Goal: Transaction & Acquisition: Purchase product/service

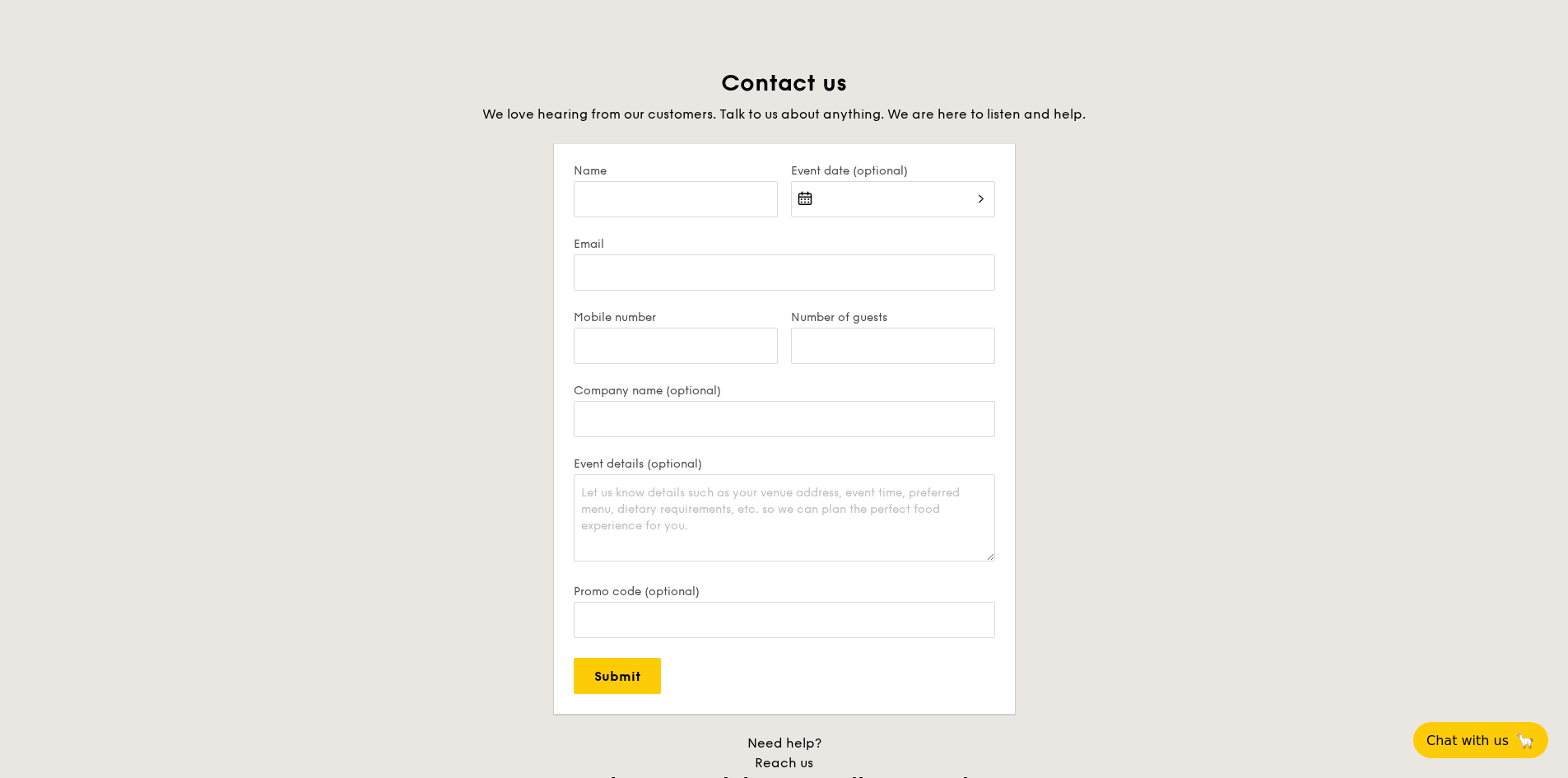
scroll to position [3684, 0]
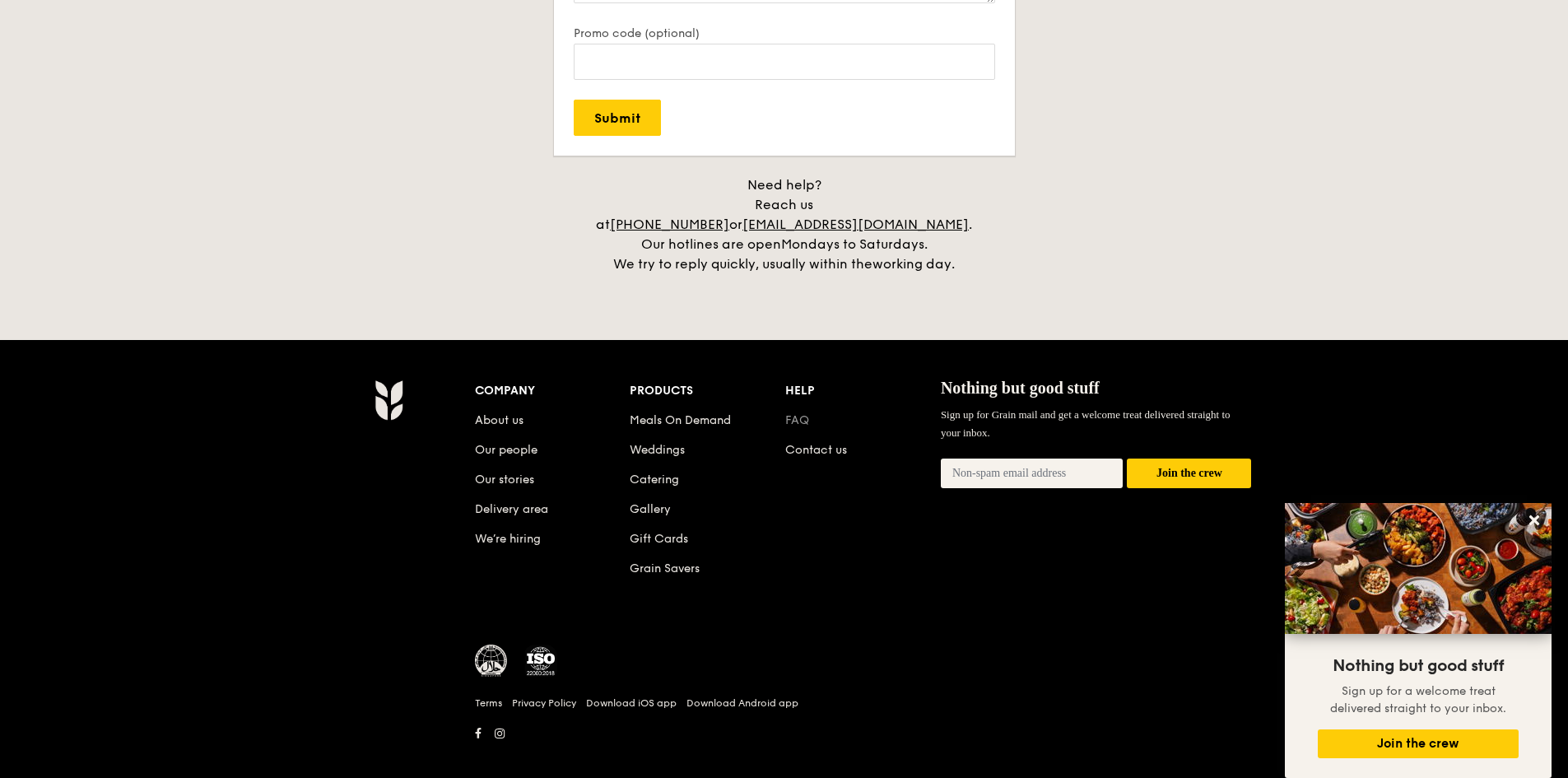
click at [803, 413] on link "FAQ" at bounding box center [798, 420] width 24 height 14
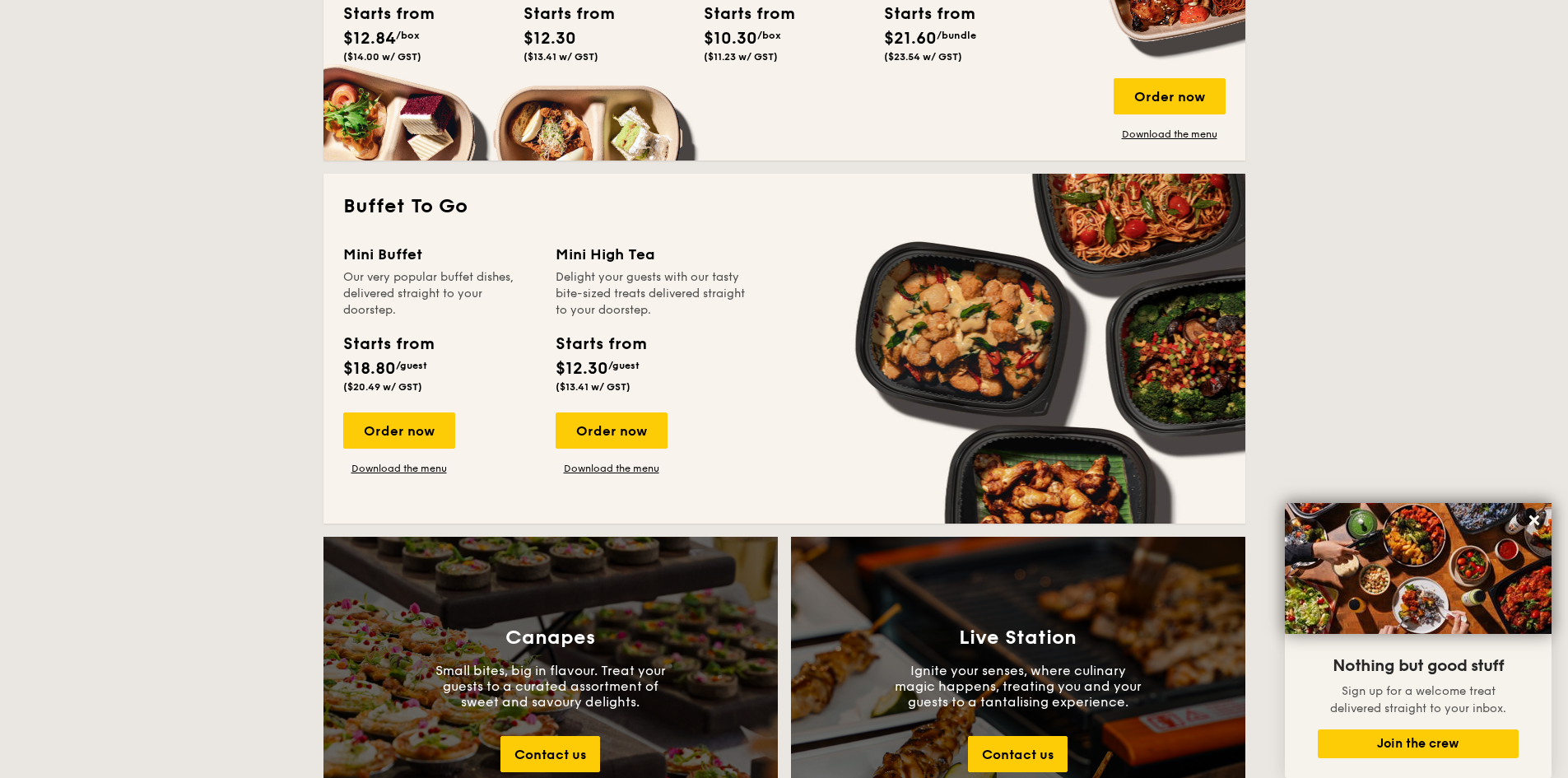
scroll to position [1134, 0]
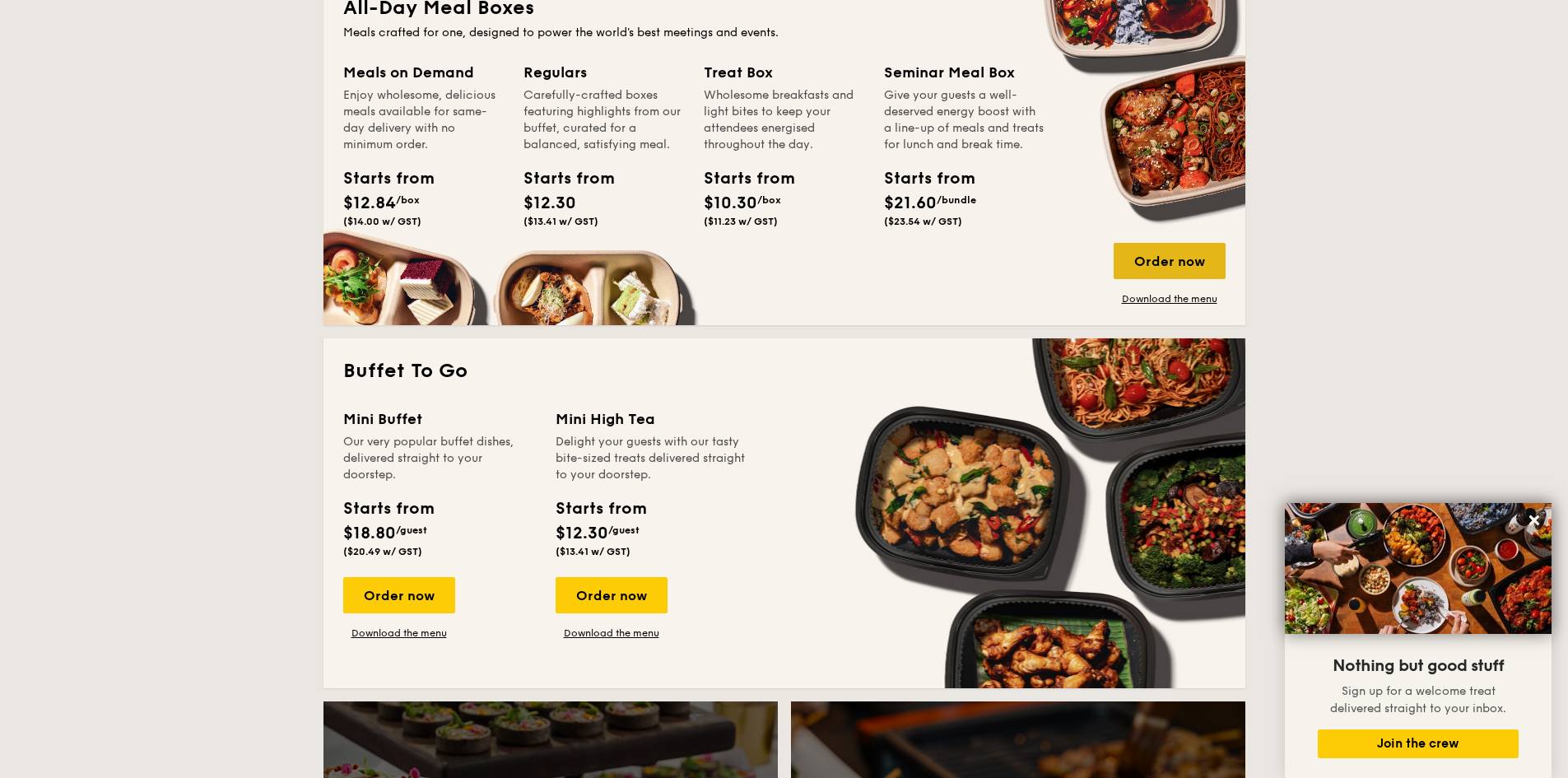
click at [1168, 258] on div "Order now" at bounding box center [1170, 260] width 112 height 36
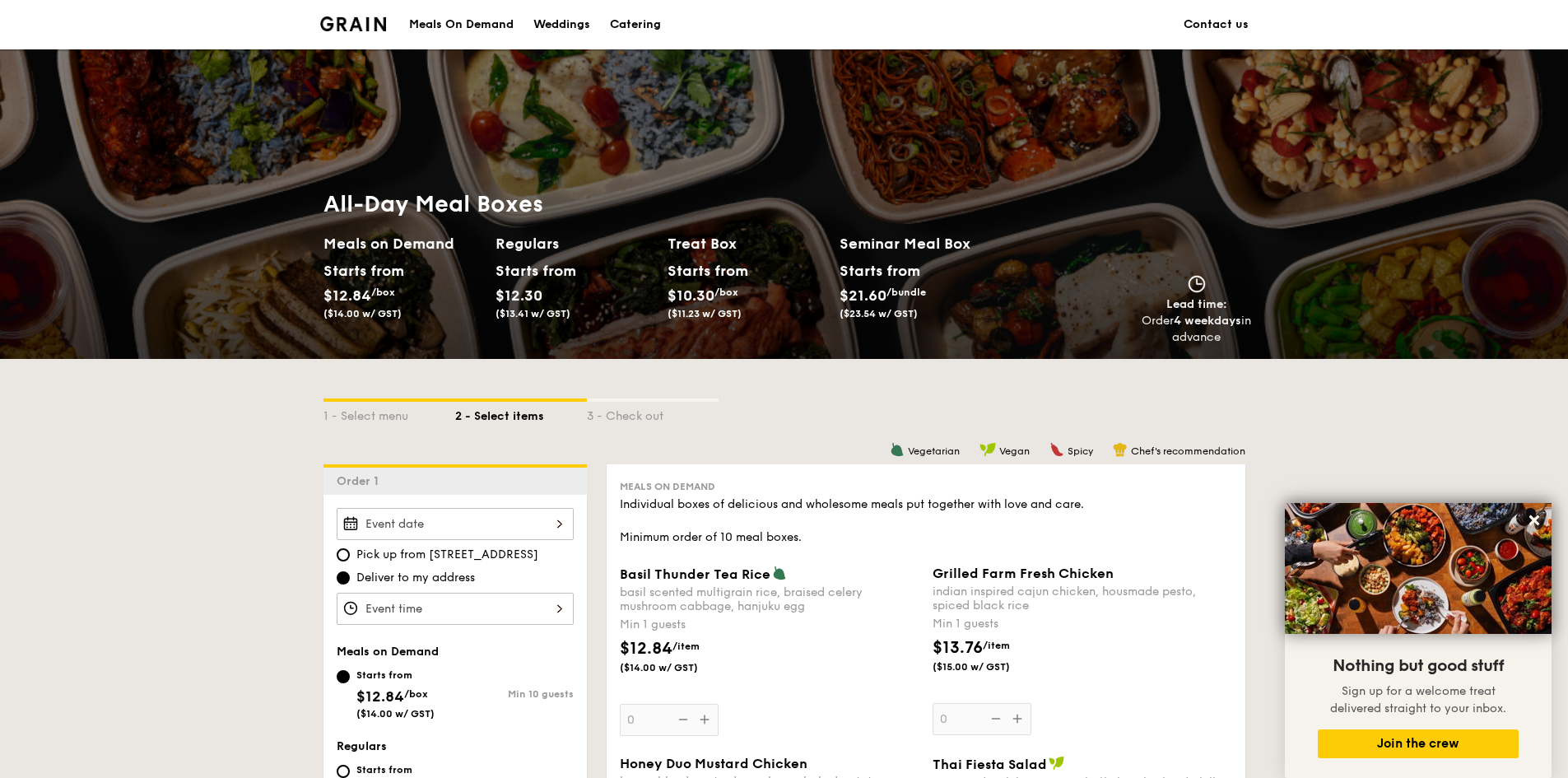
click at [358, 26] on img at bounding box center [354, 24] width 67 height 15
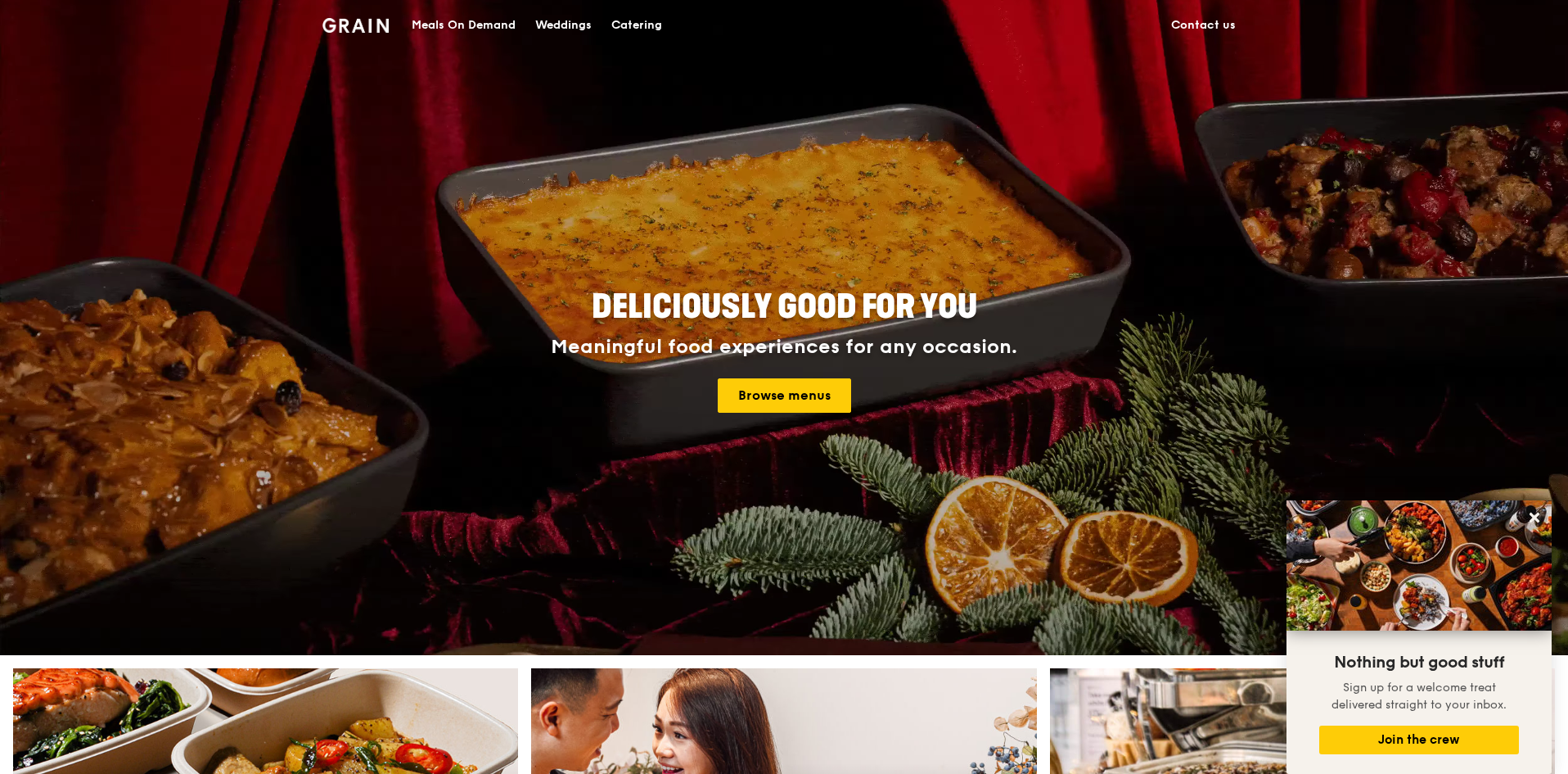
click at [473, 20] on div "Meals On Demand" at bounding box center [463, 25] width 104 height 49
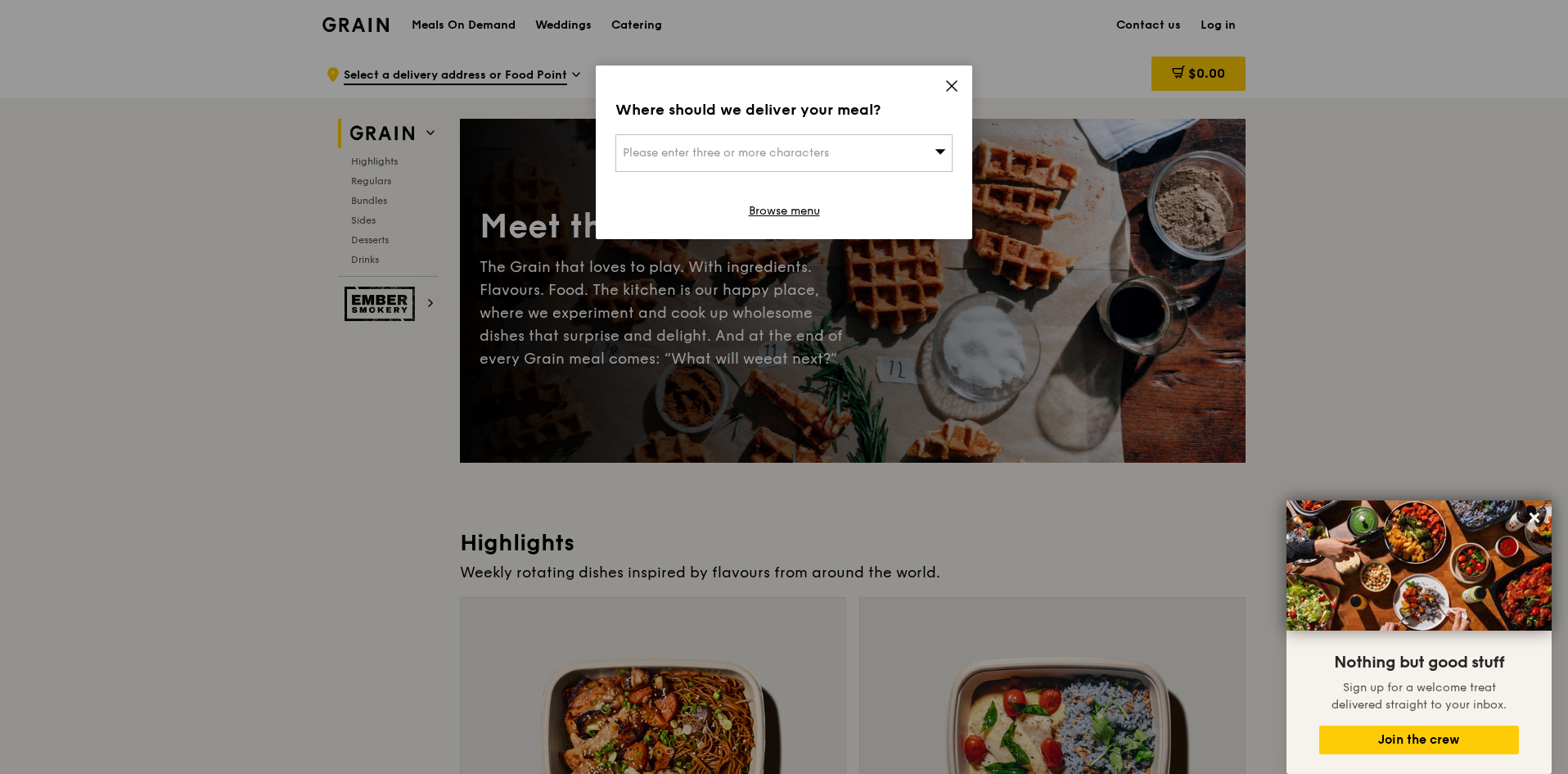
click at [946, 89] on icon at bounding box center [952, 86] width 15 height 15
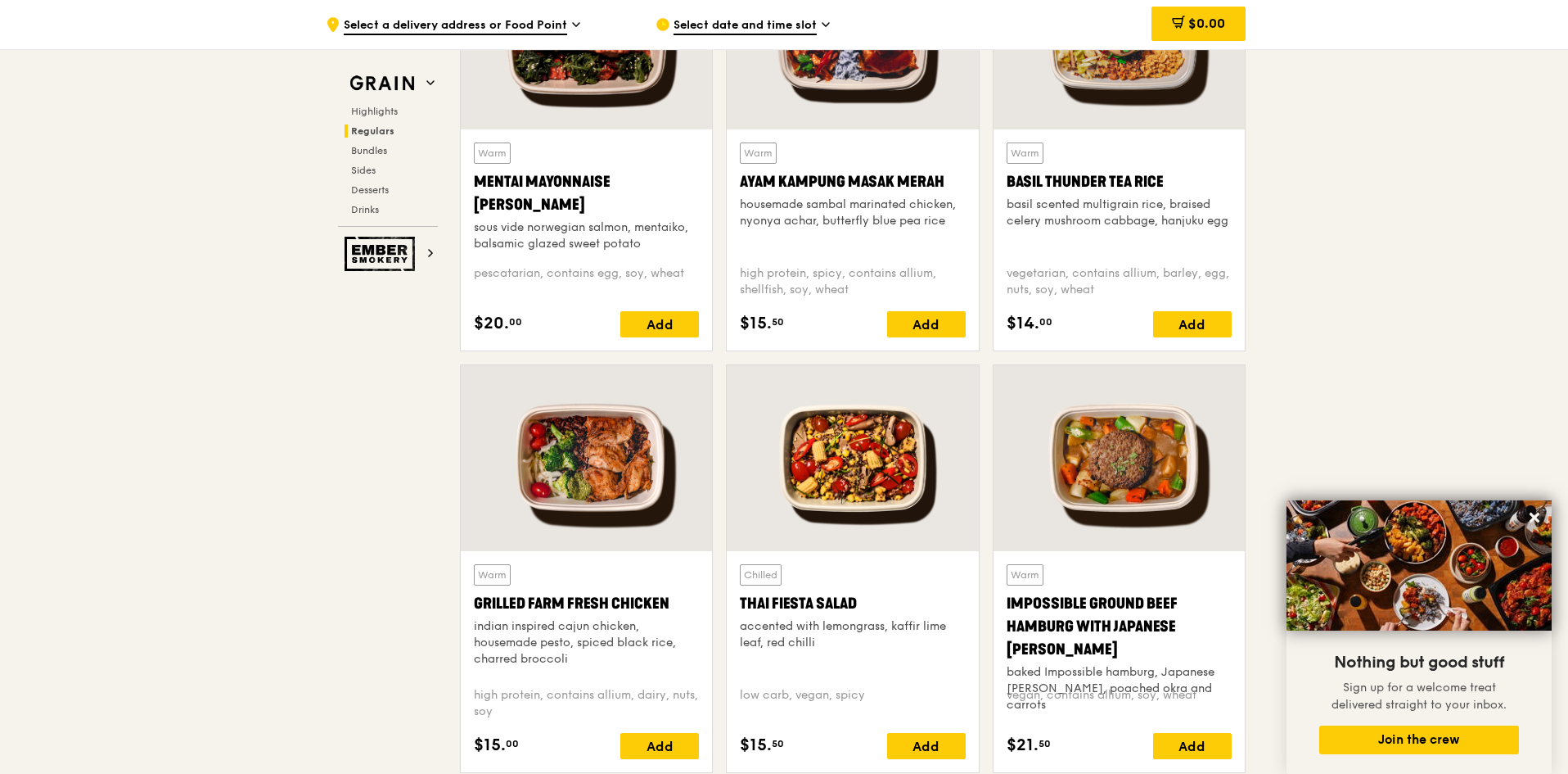
scroll to position [1964, 0]
